Goal: Task Accomplishment & Management: Use online tool/utility

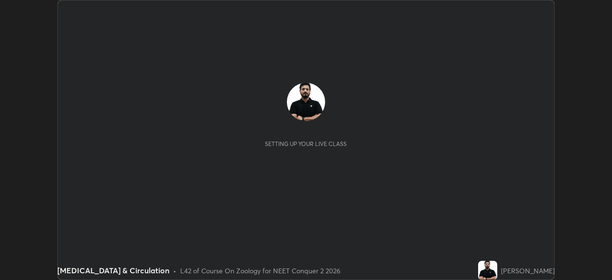
scroll to position [280, 612]
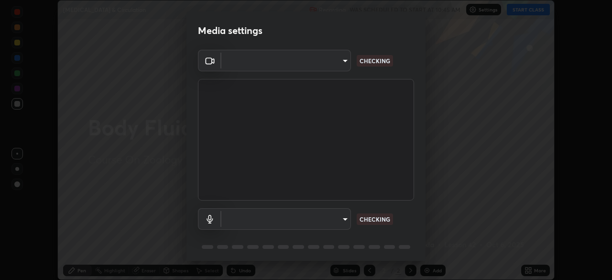
type input "718deecf834a2402e9859888758a2701a1d92989cf10273566d2a6ce3300f65d"
type input "default"
click at [399, 222] on div "Default - Microphone (3- USB Audio Device) (0d8c:0014) default CHECKING" at bounding box center [306, 219] width 216 height 22
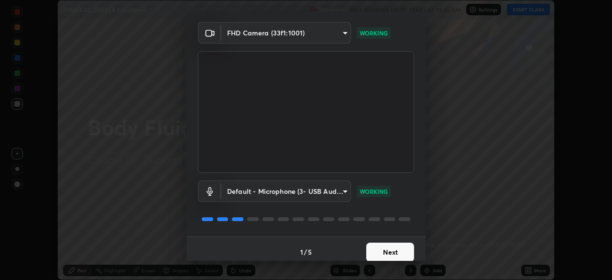
scroll to position [33, 0]
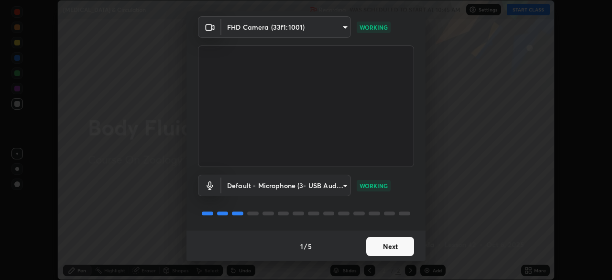
click at [394, 243] on button "Next" at bounding box center [390, 246] width 48 height 19
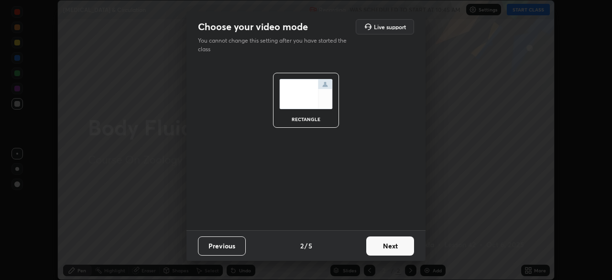
scroll to position [0, 0]
click at [390, 245] on button "Next" at bounding box center [390, 245] width 48 height 19
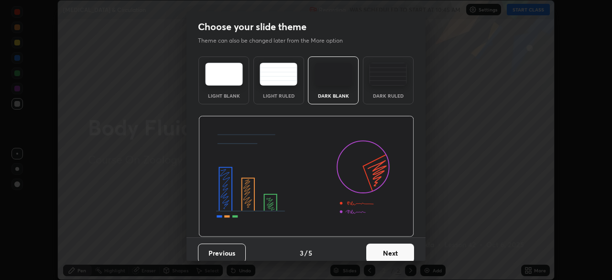
click at [390, 248] on button "Next" at bounding box center [390, 253] width 48 height 19
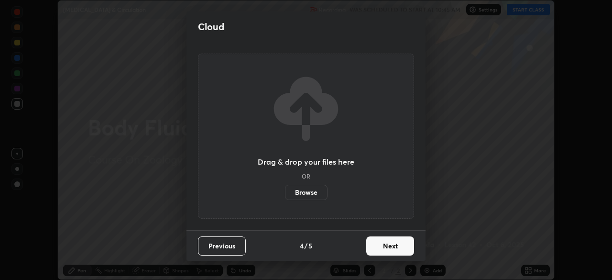
click at [393, 247] on button "Next" at bounding box center [390, 245] width 48 height 19
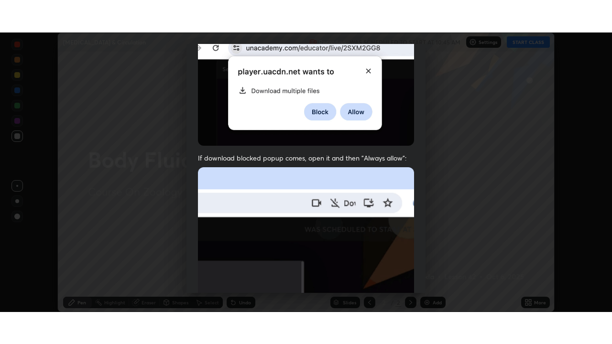
scroll to position [229, 0]
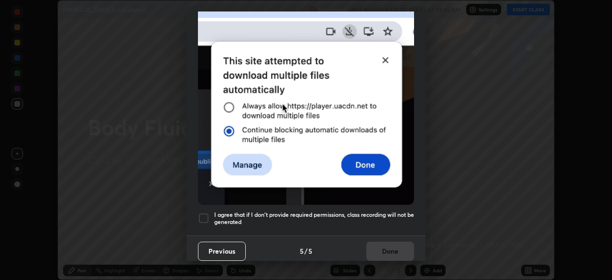
click at [389, 211] on h5 "I agree that if I don't provide required permissions, class recording will not …" at bounding box center [314, 218] width 200 height 15
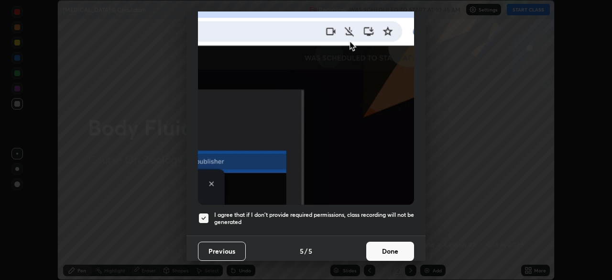
click at [388, 249] on button "Done" at bounding box center [390, 251] width 48 height 19
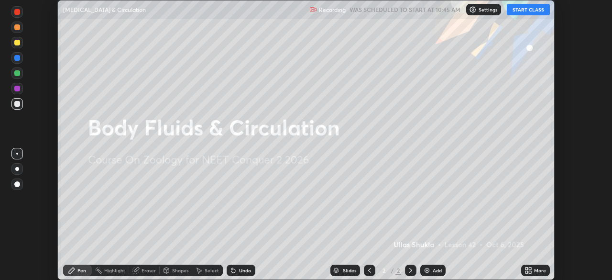
click at [524, 10] on button "START CLASS" at bounding box center [528, 9] width 43 height 11
click at [529, 273] on icon at bounding box center [530, 272] width 2 height 2
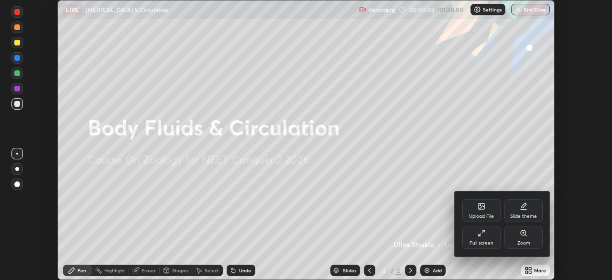
click at [484, 236] on icon at bounding box center [482, 233] width 8 height 8
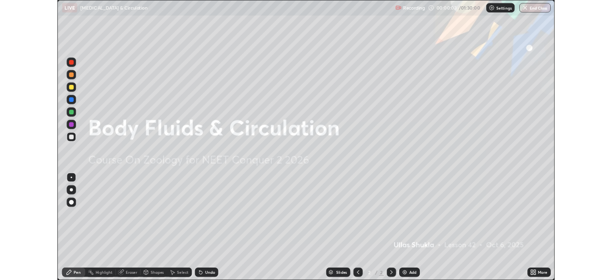
scroll to position [344, 612]
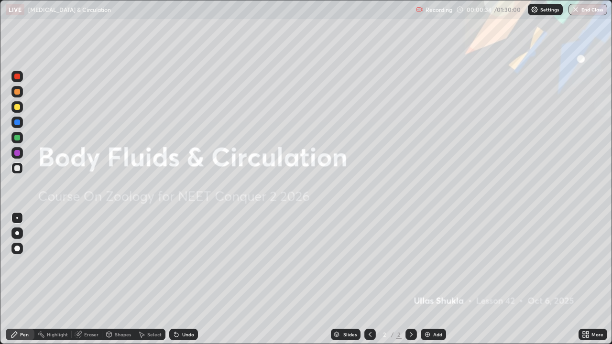
click at [427, 279] on img at bounding box center [428, 335] width 8 height 8
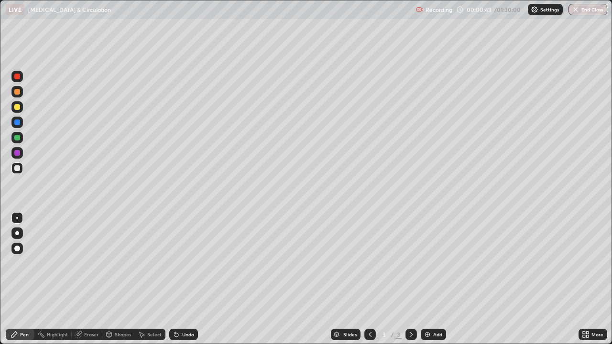
click at [17, 233] on div at bounding box center [17, 234] width 4 height 4
click at [15, 107] on div at bounding box center [17, 107] width 6 height 6
click at [183, 279] on div "Undo" at bounding box center [188, 335] width 12 height 5
click at [185, 279] on div "Undo" at bounding box center [188, 335] width 12 height 5
click at [17, 77] on div at bounding box center [17, 77] width 6 height 6
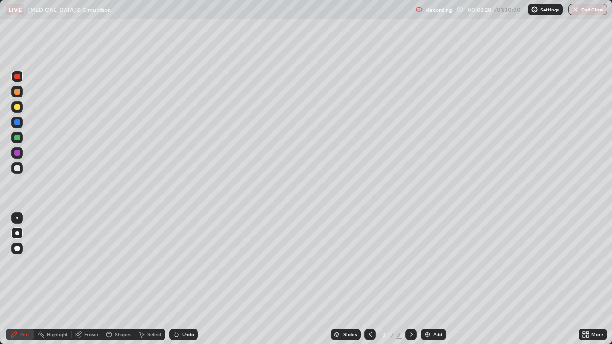
click at [17, 218] on div at bounding box center [17, 218] width 2 height 2
click at [18, 169] on div at bounding box center [17, 169] width 6 height 6
click at [16, 139] on div at bounding box center [17, 138] width 6 height 6
click at [14, 169] on div at bounding box center [17, 169] width 6 height 6
click at [16, 80] on div at bounding box center [16, 76] width 11 height 11
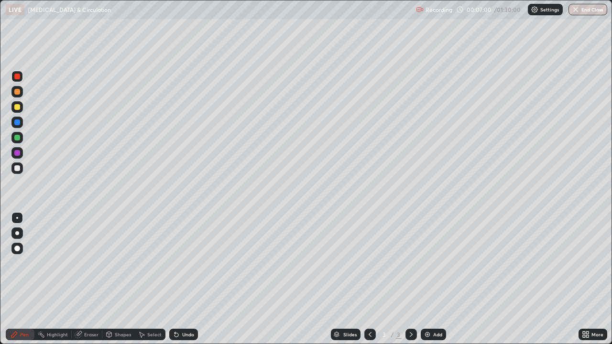
click at [18, 169] on div at bounding box center [17, 169] width 6 height 6
click at [17, 108] on div at bounding box center [17, 107] width 6 height 6
click at [17, 168] on div at bounding box center [17, 169] width 6 height 6
click at [16, 110] on div at bounding box center [17, 107] width 6 height 6
click at [17, 77] on div at bounding box center [17, 77] width 6 height 6
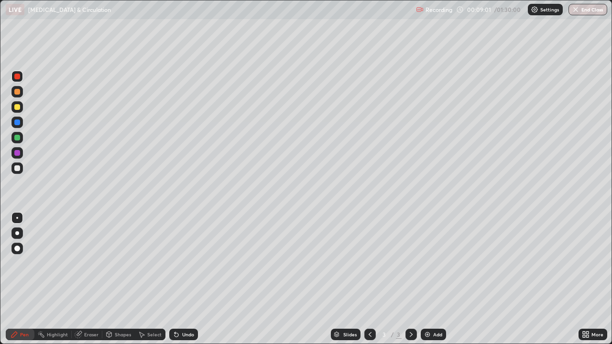
click at [14, 168] on div at bounding box center [17, 169] width 6 height 6
click at [16, 143] on div at bounding box center [16, 137] width 11 height 11
click at [17, 107] on div at bounding box center [17, 107] width 6 height 6
click at [15, 168] on div at bounding box center [17, 169] width 6 height 6
click at [16, 78] on div at bounding box center [17, 77] width 6 height 6
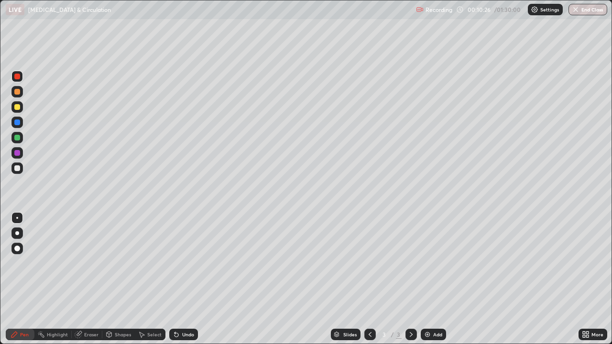
click at [21, 171] on div at bounding box center [16, 168] width 11 height 11
click at [19, 140] on div at bounding box center [17, 138] width 6 height 6
click at [19, 233] on div at bounding box center [17, 234] width 4 height 4
click at [18, 109] on div at bounding box center [17, 107] width 6 height 6
click at [427, 279] on img at bounding box center [428, 335] width 8 height 8
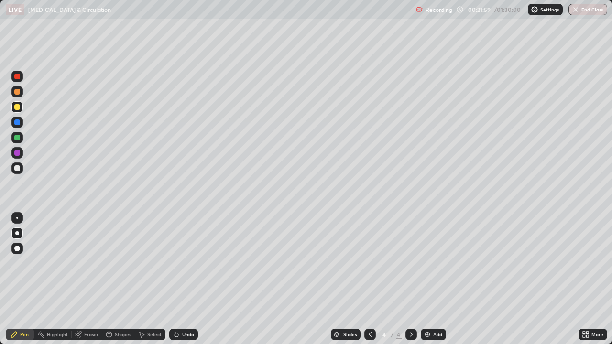
click at [191, 279] on div "Undo" at bounding box center [188, 335] width 12 height 5
click at [185, 279] on div "Undo" at bounding box center [188, 335] width 12 height 5
click at [427, 279] on img at bounding box center [428, 335] width 8 height 8
click at [429, 279] on img at bounding box center [428, 335] width 8 height 8
click at [17, 139] on div at bounding box center [17, 138] width 6 height 6
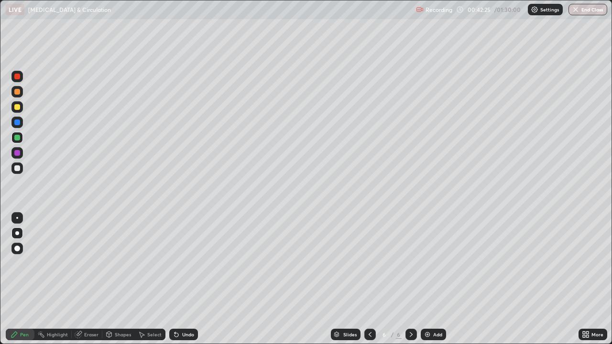
click at [16, 110] on div at bounding box center [17, 107] width 6 height 6
click at [18, 168] on div at bounding box center [17, 169] width 6 height 6
click at [180, 279] on div "Undo" at bounding box center [183, 334] width 29 height 11
click at [179, 279] on icon at bounding box center [177, 335] width 8 height 8
click at [178, 279] on icon at bounding box center [177, 335] width 8 height 8
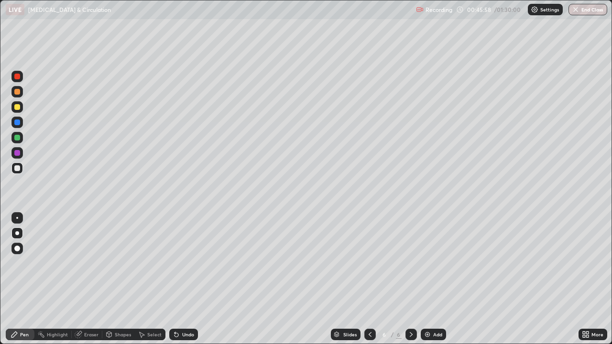
click at [190, 279] on div "Undo" at bounding box center [188, 335] width 12 height 5
click at [191, 279] on div "Undo" at bounding box center [183, 334] width 29 height 11
click at [192, 279] on div "Undo" at bounding box center [188, 335] width 12 height 5
click at [426, 279] on img at bounding box center [428, 335] width 8 height 8
click at [369, 279] on icon at bounding box center [370, 335] width 8 height 8
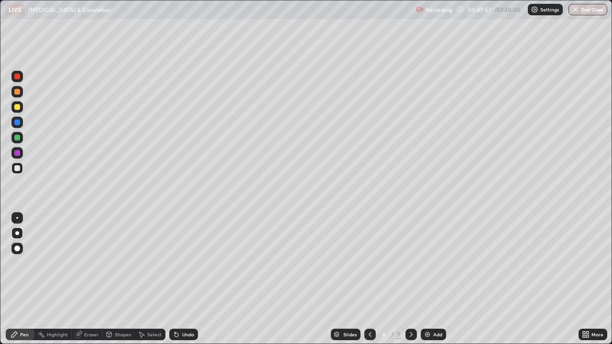
click at [409, 279] on icon at bounding box center [412, 335] width 8 height 8
click at [181, 279] on div "Undo" at bounding box center [183, 334] width 29 height 11
click at [185, 279] on div "Undo" at bounding box center [183, 334] width 29 height 11
click at [184, 279] on div "Undo" at bounding box center [188, 335] width 12 height 5
click at [187, 279] on div "Undo" at bounding box center [183, 334] width 29 height 11
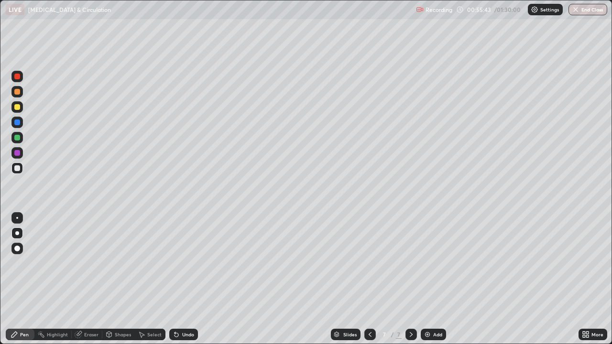
click at [426, 279] on img at bounding box center [428, 335] width 8 height 8
click at [181, 279] on div "Undo" at bounding box center [183, 334] width 29 height 11
click at [185, 279] on div "Undo" at bounding box center [188, 335] width 12 height 5
click at [188, 279] on div "Undo" at bounding box center [188, 335] width 12 height 5
click at [187, 279] on div "Undo" at bounding box center [188, 335] width 12 height 5
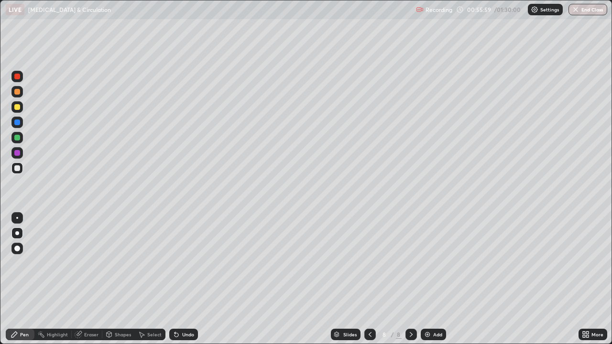
click at [189, 279] on div "Undo" at bounding box center [183, 334] width 29 height 11
click at [188, 279] on div "Undo" at bounding box center [183, 334] width 29 height 11
click at [187, 279] on div "Undo" at bounding box center [183, 334] width 29 height 11
click at [189, 279] on div "Undo" at bounding box center [183, 334] width 29 height 11
click at [190, 279] on div "Undo" at bounding box center [183, 334] width 29 height 11
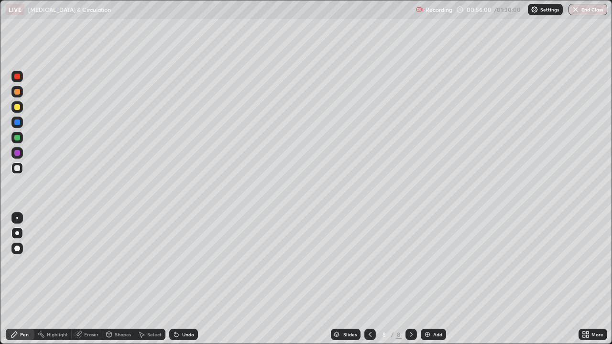
click at [190, 279] on div "Undo" at bounding box center [183, 334] width 29 height 11
click at [184, 279] on div "Undo" at bounding box center [188, 335] width 12 height 5
click at [17, 109] on div at bounding box center [17, 107] width 6 height 6
click at [188, 279] on div "Undo" at bounding box center [188, 335] width 12 height 5
click at [192, 279] on div "Undo" at bounding box center [188, 335] width 12 height 5
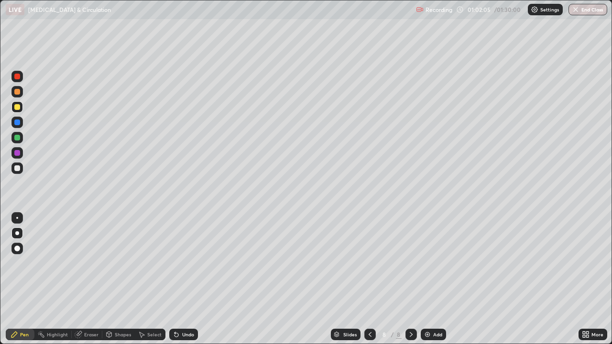
click at [183, 279] on div "Undo" at bounding box center [188, 335] width 12 height 5
click at [16, 219] on div at bounding box center [17, 218] width 2 height 2
click at [186, 279] on div "Undo" at bounding box center [188, 335] width 12 height 5
click at [16, 80] on div at bounding box center [16, 76] width 11 height 11
click at [16, 123] on div at bounding box center [17, 123] width 6 height 6
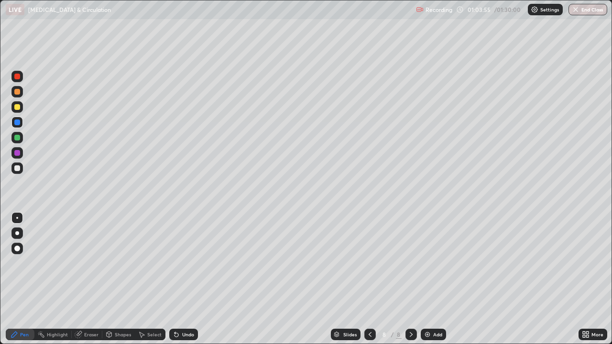
click at [17, 168] on div at bounding box center [17, 169] width 6 height 6
click at [188, 279] on div "Undo" at bounding box center [188, 335] width 12 height 5
click at [430, 279] on img at bounding box center [428, 335] width 8 height 8
click at [17, 234] on div at bounding box center [17, 234] width 4 height 4
click at [18, 110] on div at bounding box center [17, 107] width 6 height 6
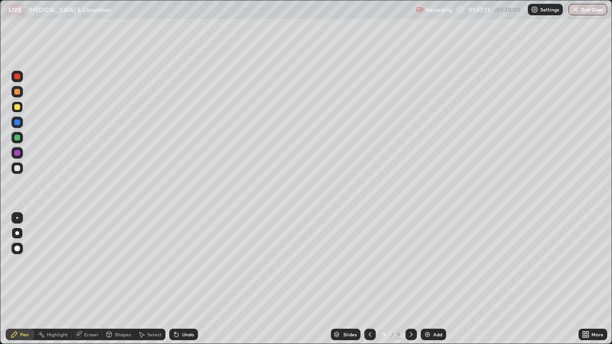
click at [368, 279] on icon at bounding box center [370, 335] width 8 height 8
click at [410, 279] on icon at bounding box center [412, 335] width 8 height 8
click at [18, 170] on div at bounding box center [17, 169] width 6 height 6
click at [188, 279] on div "Undo" at bounding box center [188, 335] width 12 height 5
click at [186, 279] on div "Undo" at bounding box center [188, 335] width 12 height 5
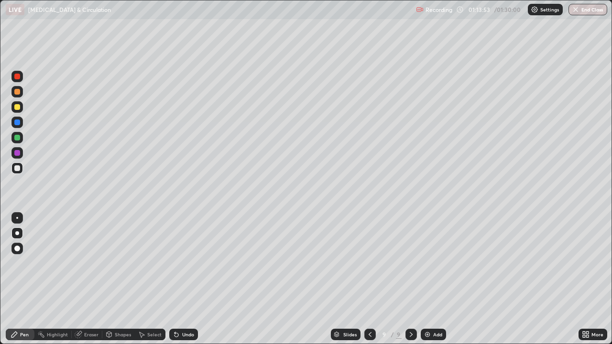
click at [184, 279] on div "Undo" at bounding box center [183, 334] width 29 height 11
click at [183, 279] on div "Undo" at bounding box center [188, 335] width 12 height 5
click at [183, 279] on div "Undo" at bounding box center [183, 334] width 29 height 11
click at [184, 279] on div "Undo" at bounding box center [183, 334] width 29 height 11
click at [183, 279] on div "Undo" at bounding box center [183, 334] width 29 height 11
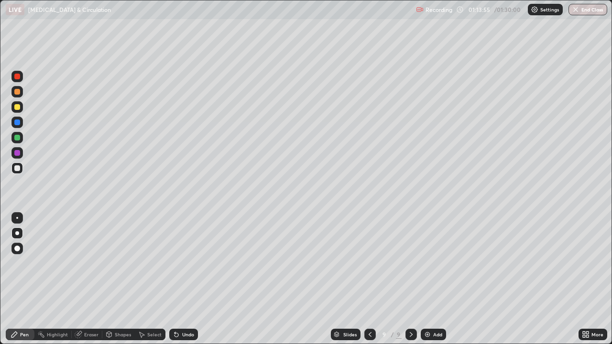
click at [183, 279] on div "Undo" at bounding box center [188, 335] width 12 height 5
click at [182, 279] on div "Undo" at bounding box center [188, 335] width 12 height 5
click at [183, 279] on div "Undo" at bounding box center [188, 335] width 12 height 5
click at [183, 279] on div "Undo" at bounding box center [183, 334] width 29 height 11
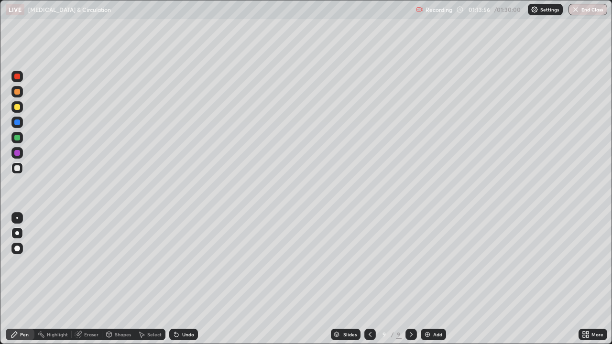
click at [183, 279] on div "Undo" at bounding box center [188, 335] width 12 height 5
click at [16, 139] on div at bounding box center [17, 138] width 6 height 6
click at [427, 279] on img at bounding box center [428, 335] width 8 height 8
click at [577, 9] on img "button" at bounding box center [577, 10] width 8 height 8
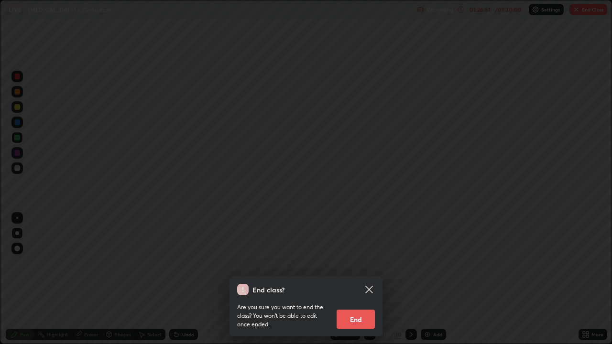
click at [356, 279] on button "End" at bounding box center [356, 319] width 38 height 19
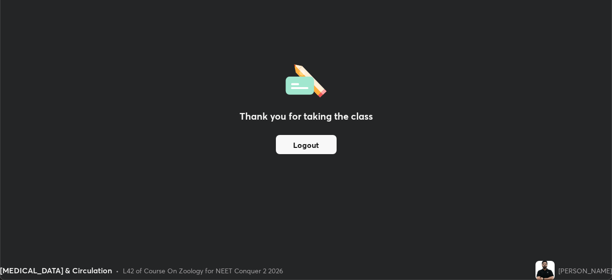
scroll to position [47563, 47231]
